Goal: Task Accomplishment & Management: Use online tool/utility

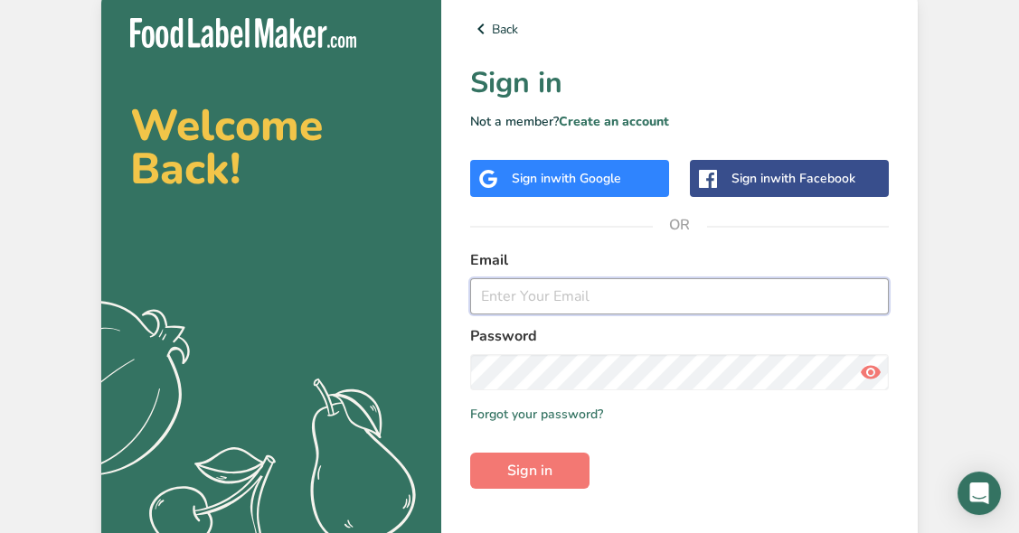
click at [581, 309] on input "email" at bounding box center [679, 296] width 419 height 36
type input "gabriel@myloetrombo.com"
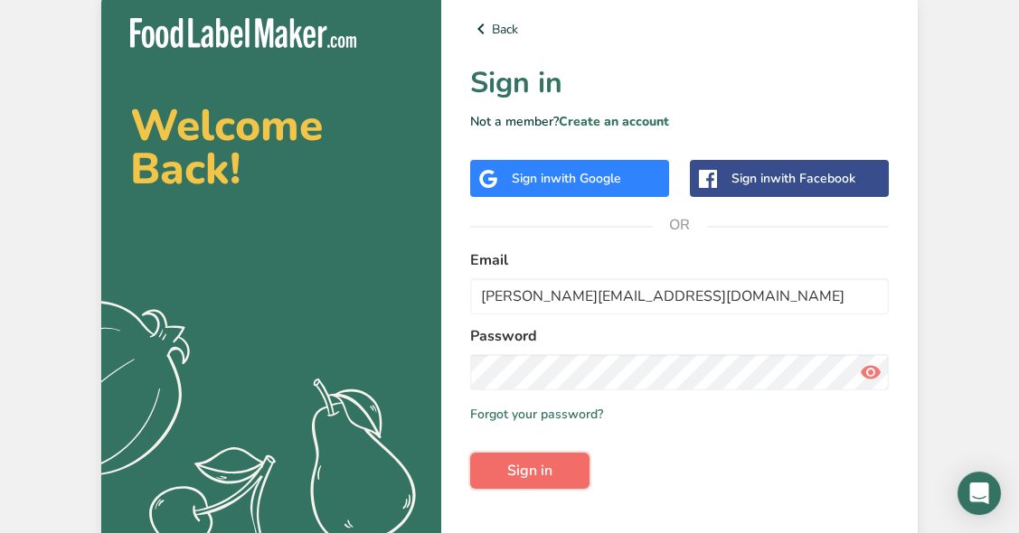
click at [530, 469] on span "Sign in" at bounding box center [529, 471] width 45 height 22
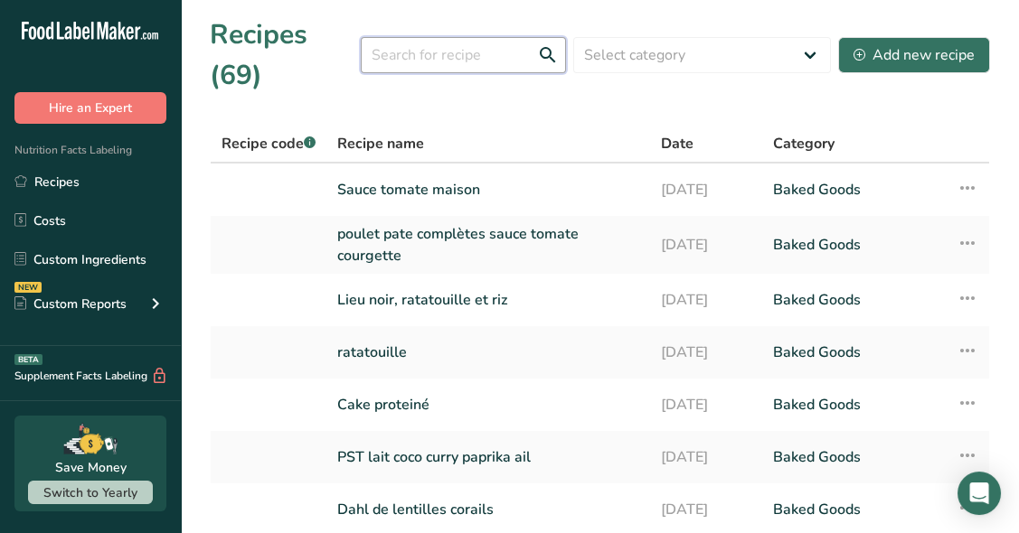
click at [448, 69] on input "text" at bounding box center [463, 55] width 205 height 36
type input "energ"
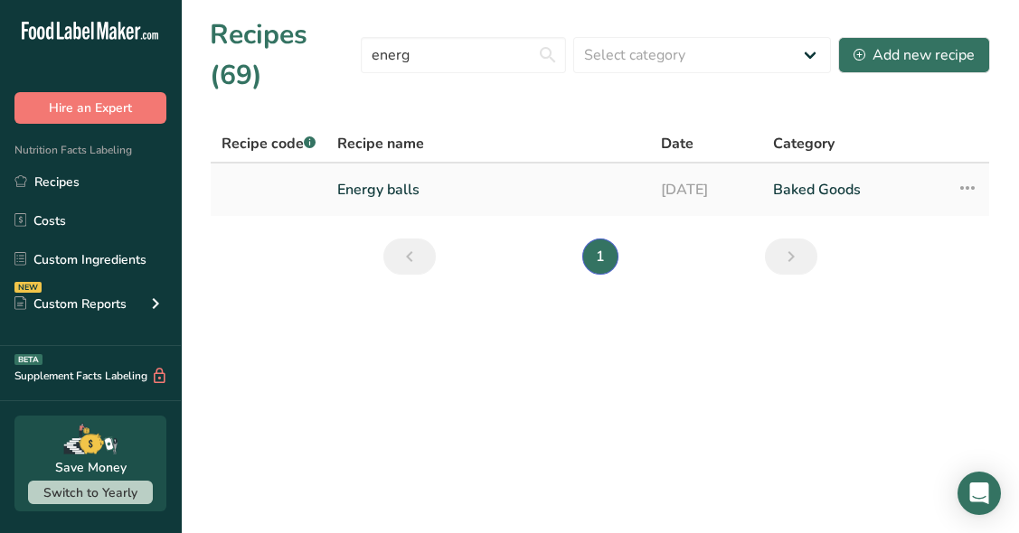
click at [400, 185] on link "Energy balls" at bounding box center [488, 190] width 302 height 38
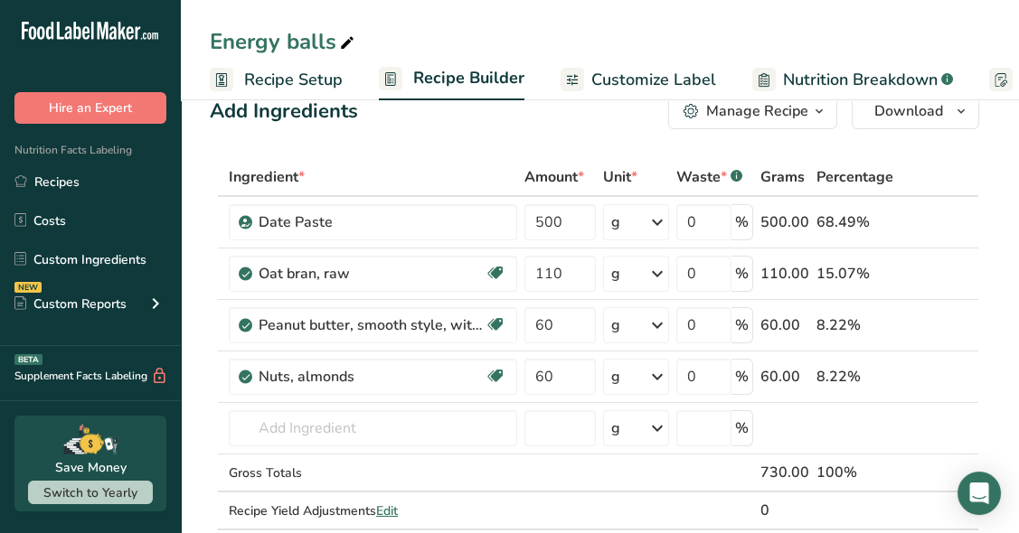
scroll to position [504, 0]
